Goal: Task Accomplishment & Management: Manage account settings

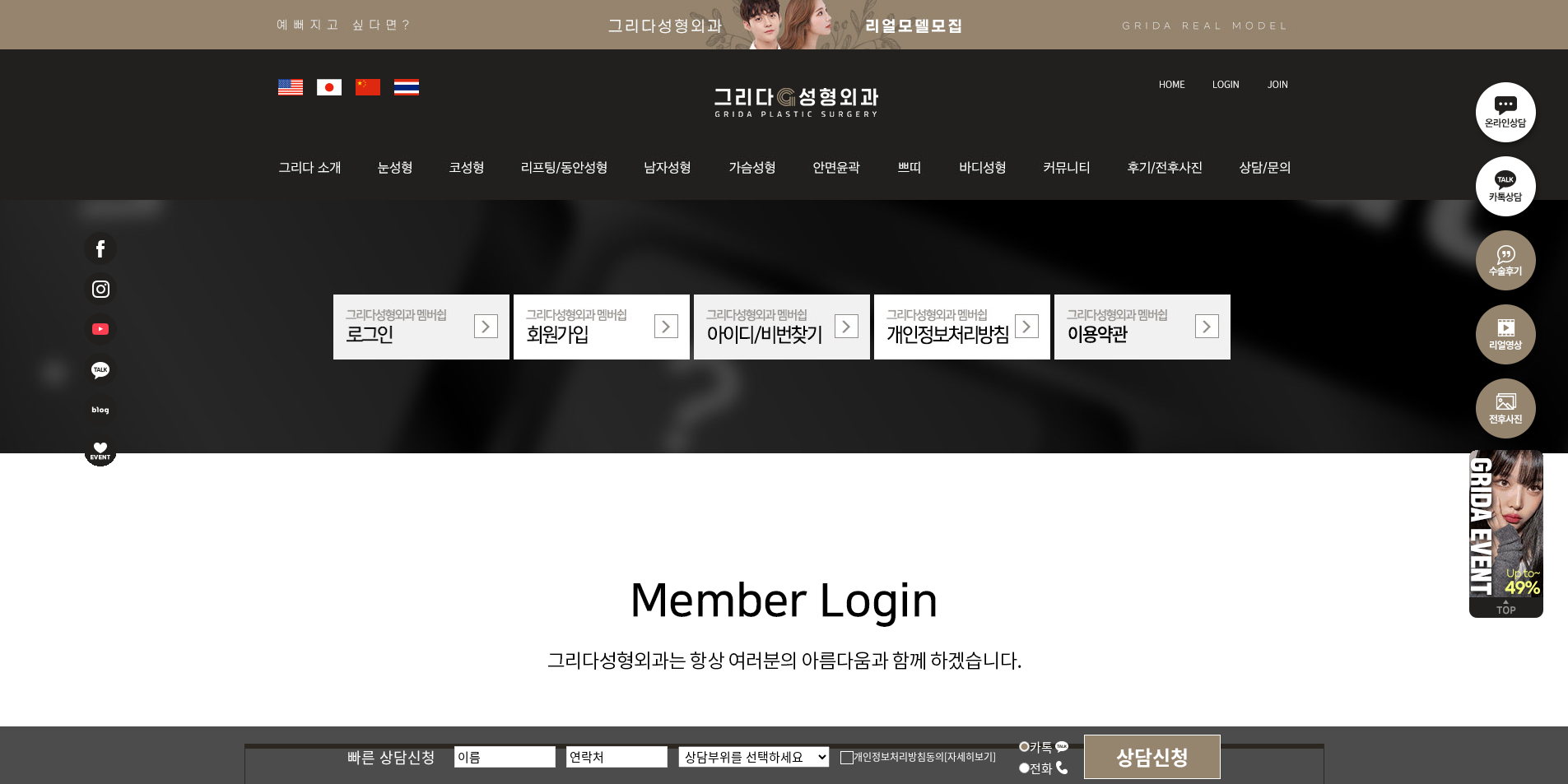
click at [1223, 84] on img at bounding box center [1226, 84] width 27 height 9
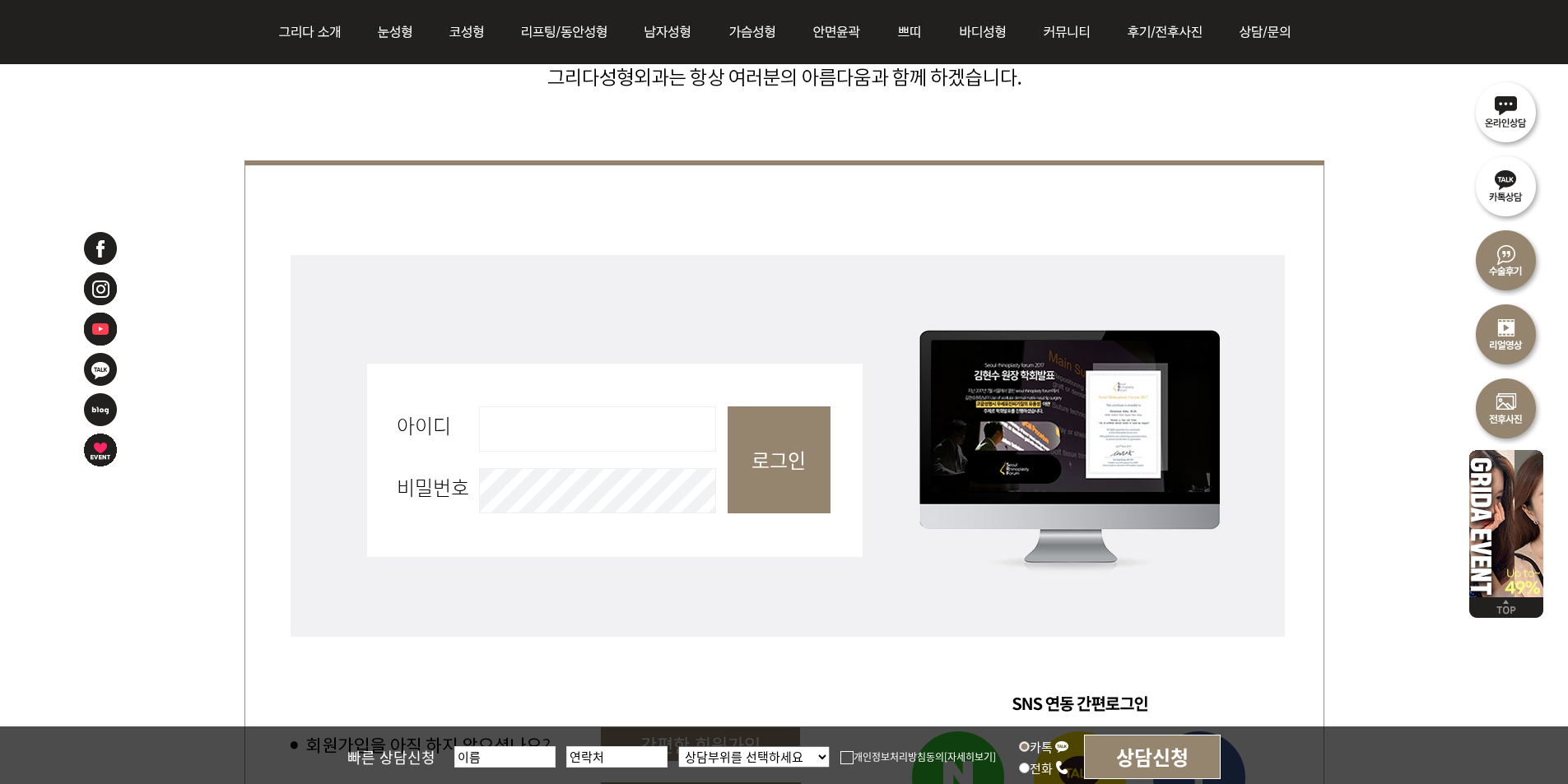
scroll to position [576, 0]
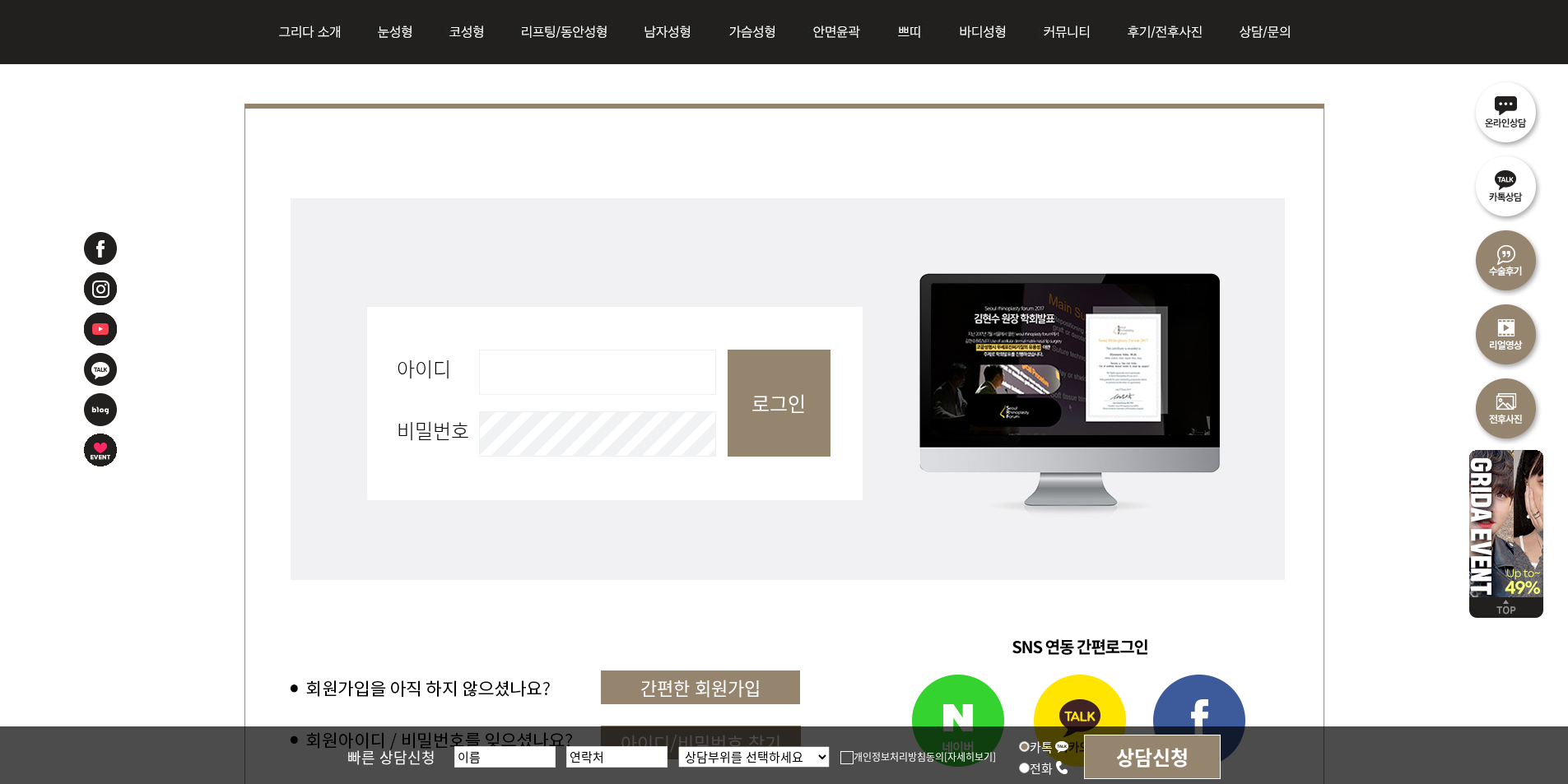
click at [663, 366] on input "아이디 필수" at bounding box center [598, 372] width 237 height 45
click at [797, 387] on input "로그인" at bounding box center [779, 402] width 102 height 107
click at [614, 377] on input "아이디 필수" at bounding box center [598, 372] width 237 height 45
type input "admin"
click at [767, 392] on input "로그인" at bounding box center [779, 402] width 102 height 107
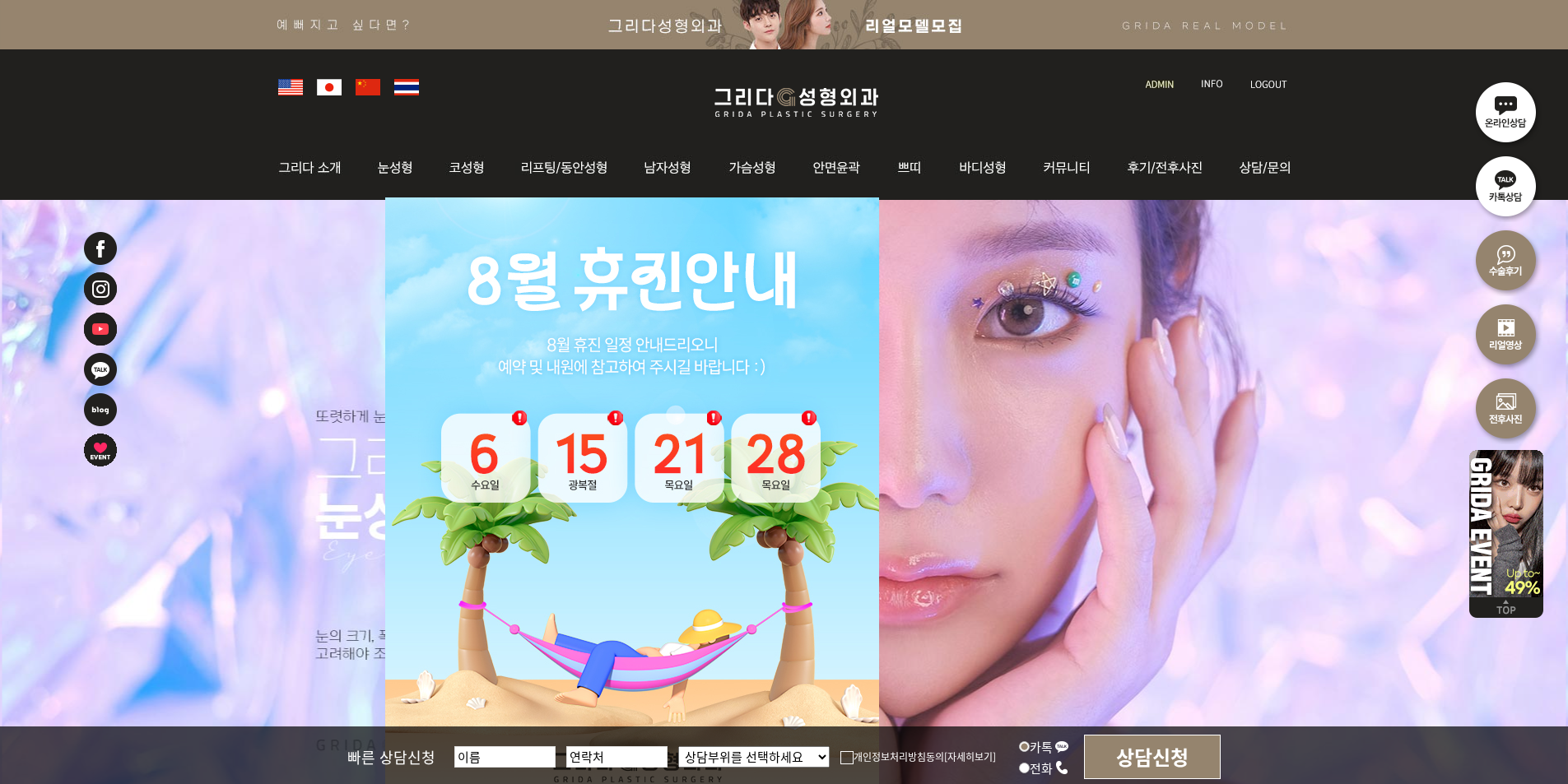
click at [1168, 82] on img at bounding box center [1159, 84] width 28 height 9
